Goal: Task Accomplishment & Management: Manage account settings

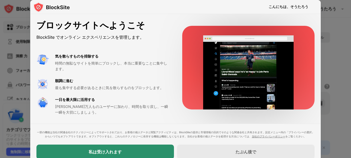
click at [151, 149] on div "私は受け入れます" at bounding box center [104, 152] width 137 height 14
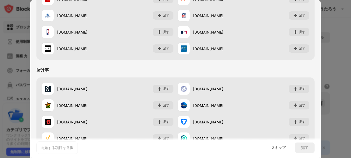
scroll to position [491, 0]
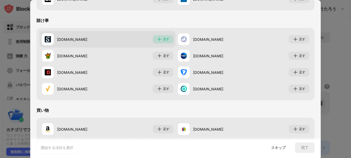
click at [167, 41] on div "足す" at bounding box center [166, 39] width 6 height 5
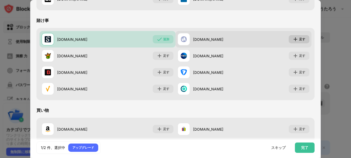
click at [299, 40] on div "足す" at bounding box center [302, 39] width 6 height 5
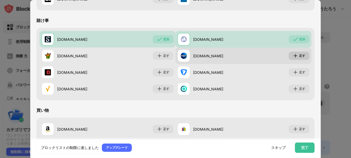
click at [299, 55] on div "足す" at bounding box center [302, 55] width 6 height 5
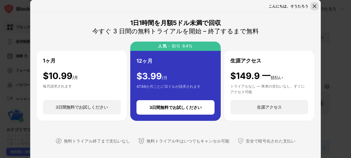
click at [315, 7] on img at bounding box center [314, 6] width 5 height 5
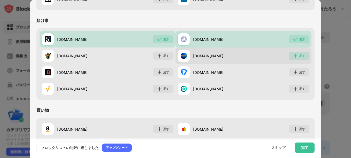
click at [293, 56] on img at bounding box center [295, 55] width 5 height 5
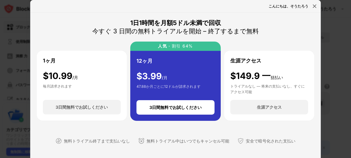
click at [346, 35] on div at bounding box center [175, 79] width 351 height 158
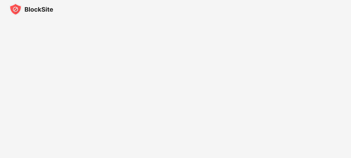
click at [26, 9] on img at bounding box center [31, 9] width 44 height 12
